Goal: Task Accomplishment & Management: Manage account settings

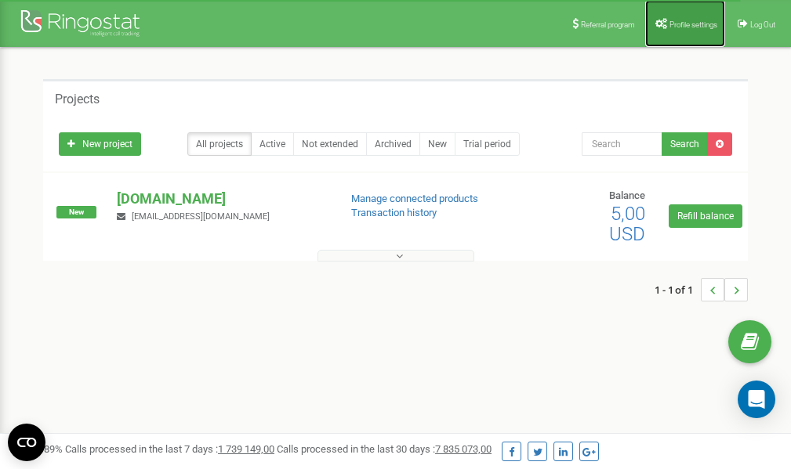
click at [685, 18] on link "Profile settings" at bounding box center [685, 23] width 80 height 47
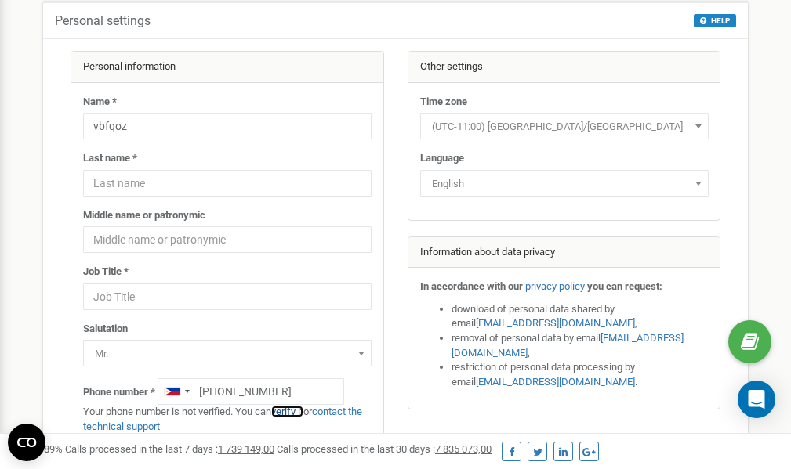
click at [291, 411] on link "verify it" at bounding box center [287, 412] width 32 height 12
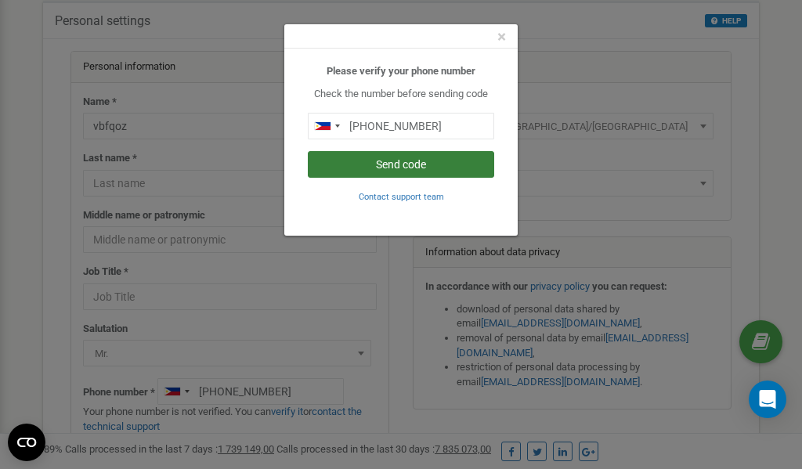
click at [370, 166] on button "Send code" at bounding box center [401, 164] width 187 height 27
